Goal: Communication & Community: Answer question/provide support

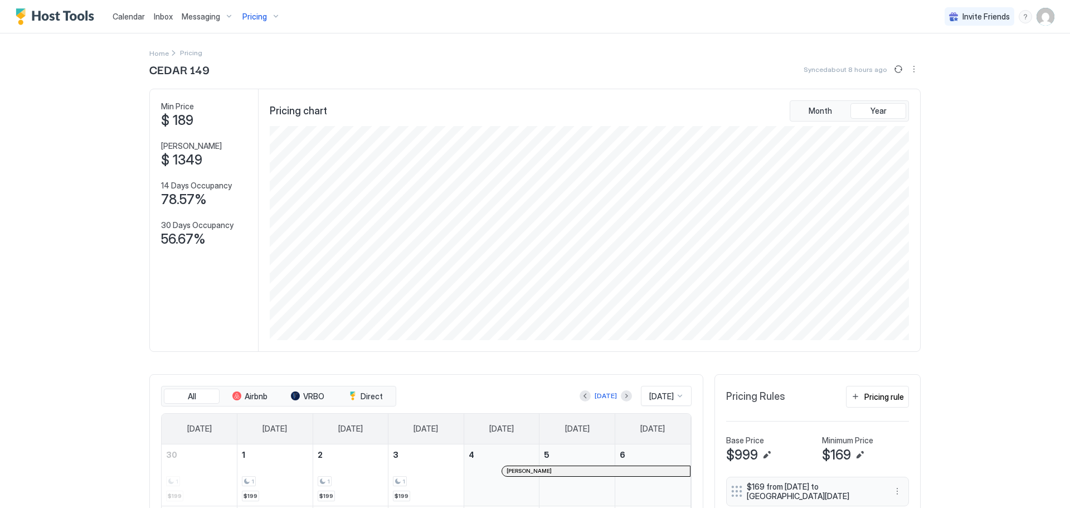
scroll to position [214, 642]
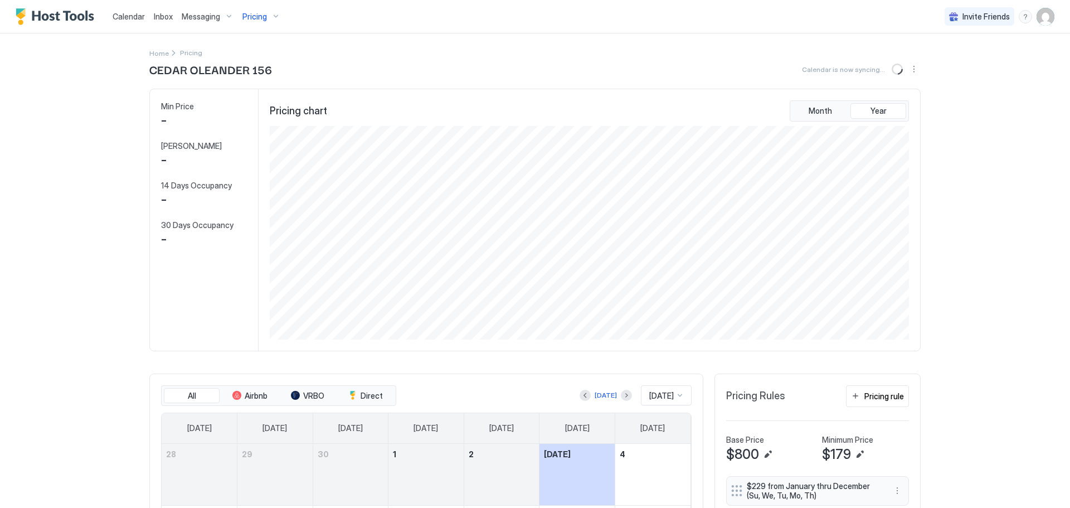
scroll to position [214, 642]
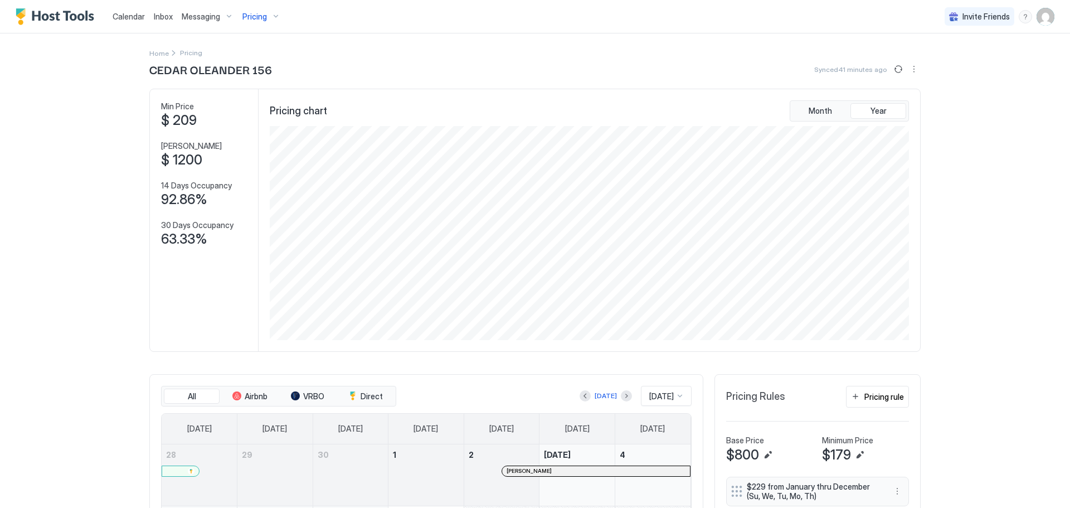
click at [211, 14] on span "Messaging" at bounding box center [201, 17] width 38 height 10
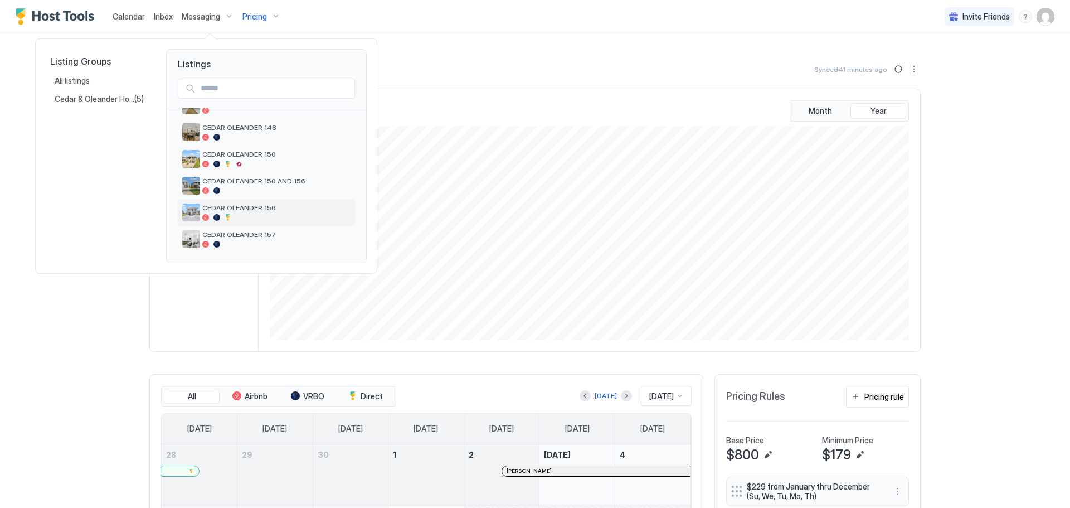
scroll to position [211, 0]
click at [242, 211] on span "CEDAR OLEANDER 156" at bounding box center [276, 206] width 148 height 8
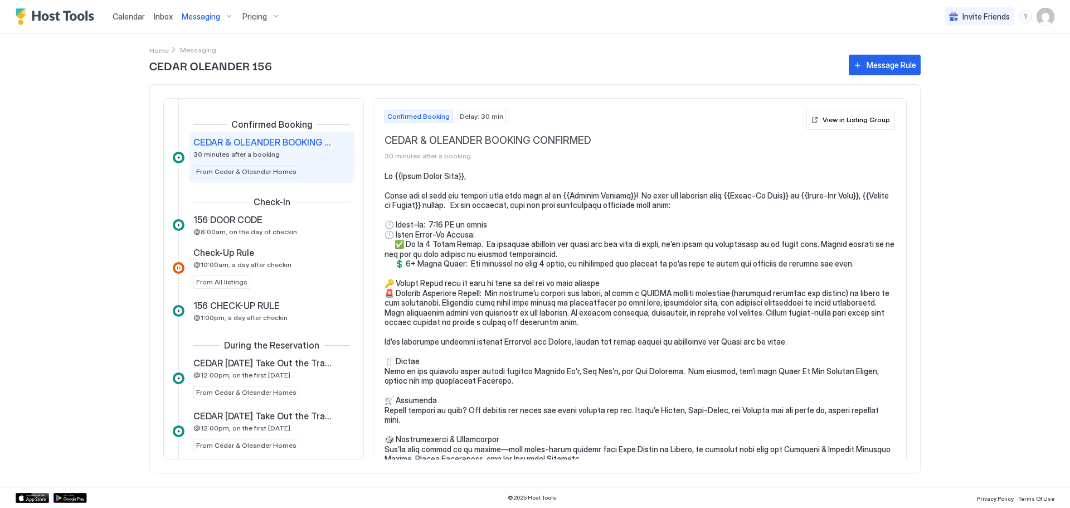
click at [171, 13] on span "Inbox" at bounding box center [163, 16] width 19 height 9
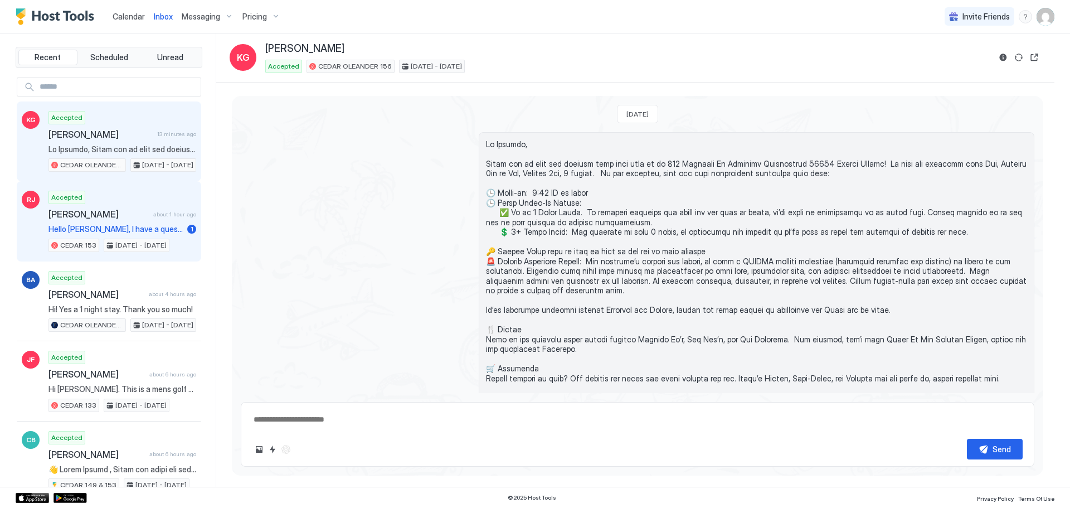
click at [111, 226] on span "Hello [PERSON_NAME], I have a question. Do you know how wide the doors are in t…" at bounding box center [115, 229] width 134 height 10
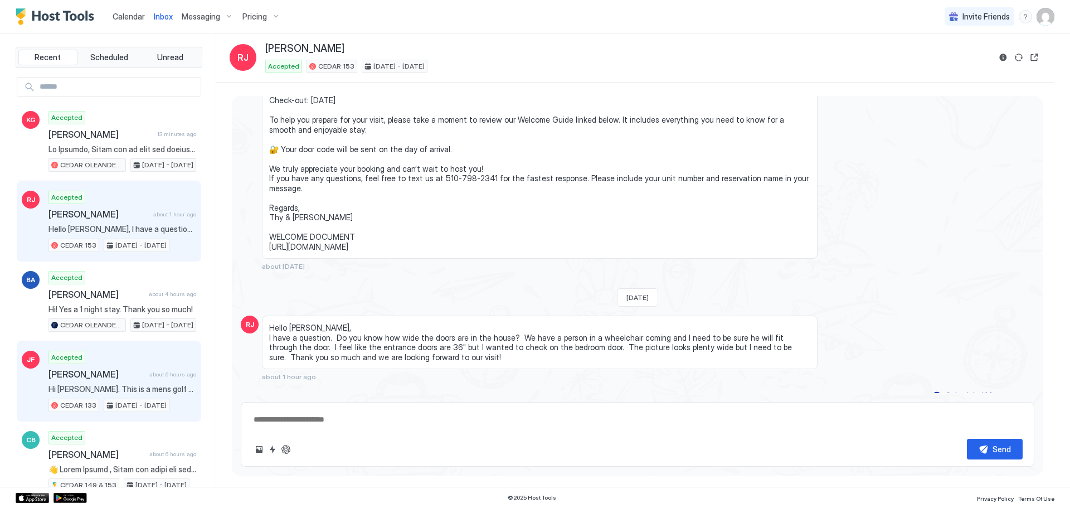
scroll to position [56, 0]
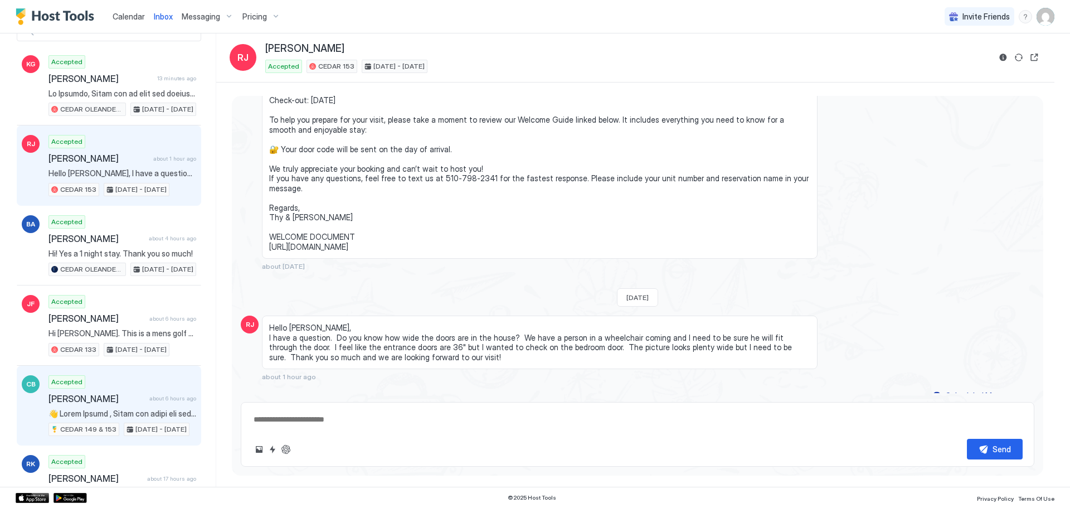
click at [94, 414] on span at bounding box center [122, 414] width 148 height 10
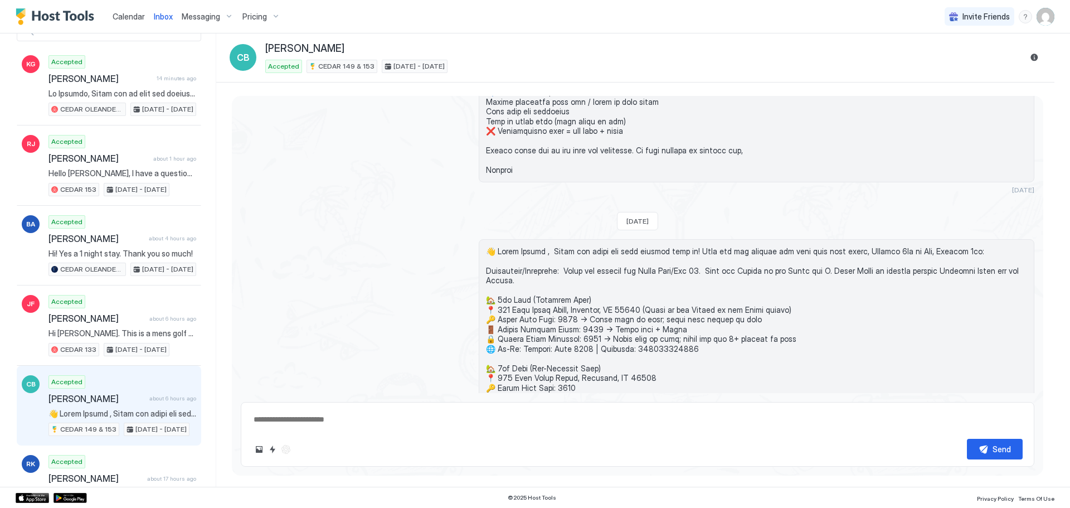
scroll to position [741, 0]
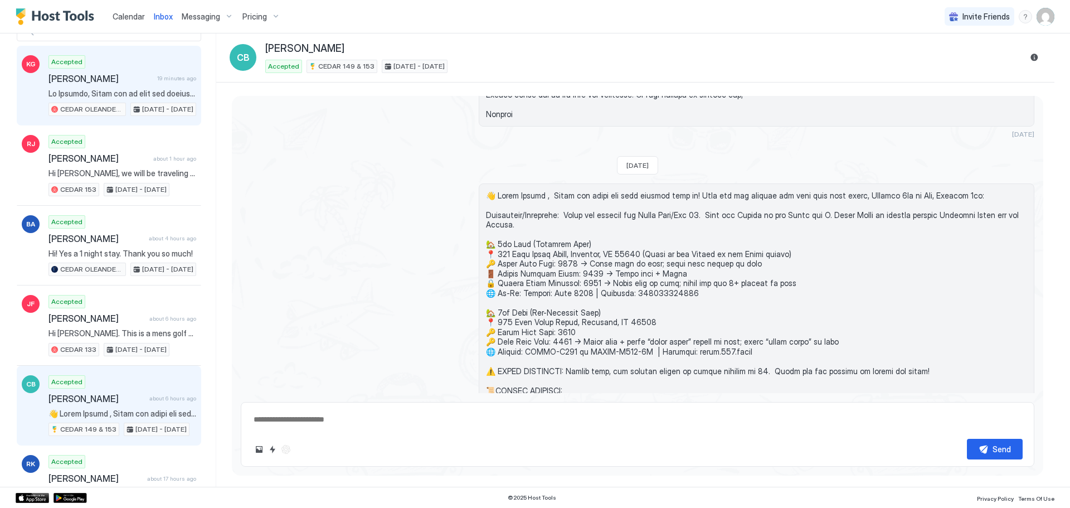
click at [87, 92] on span at bounding box center [122, 94] width 148 height 10
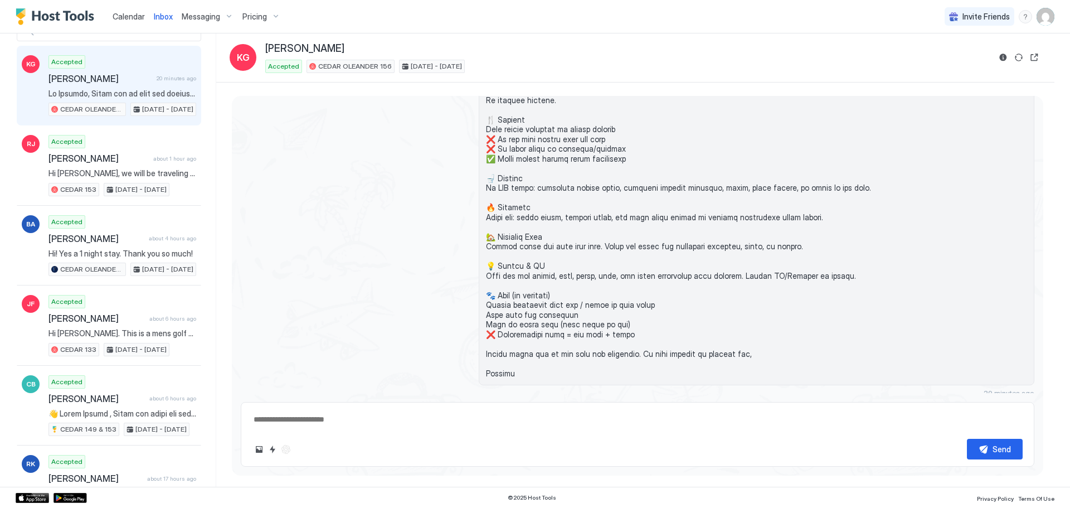
scroll to position [499, 0]
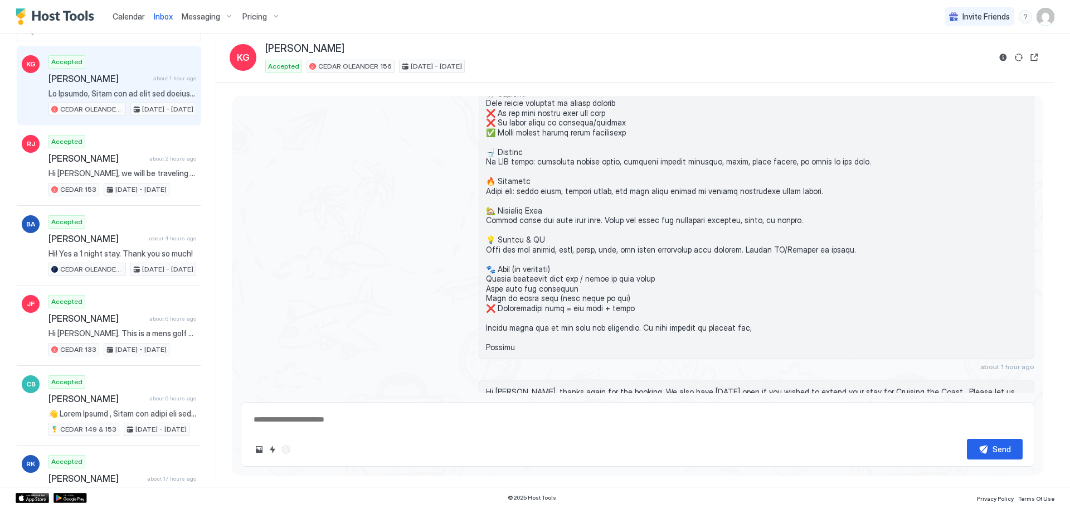
type textarea "*"
